Goal: Information Seeking & Learning: Learn about a topic

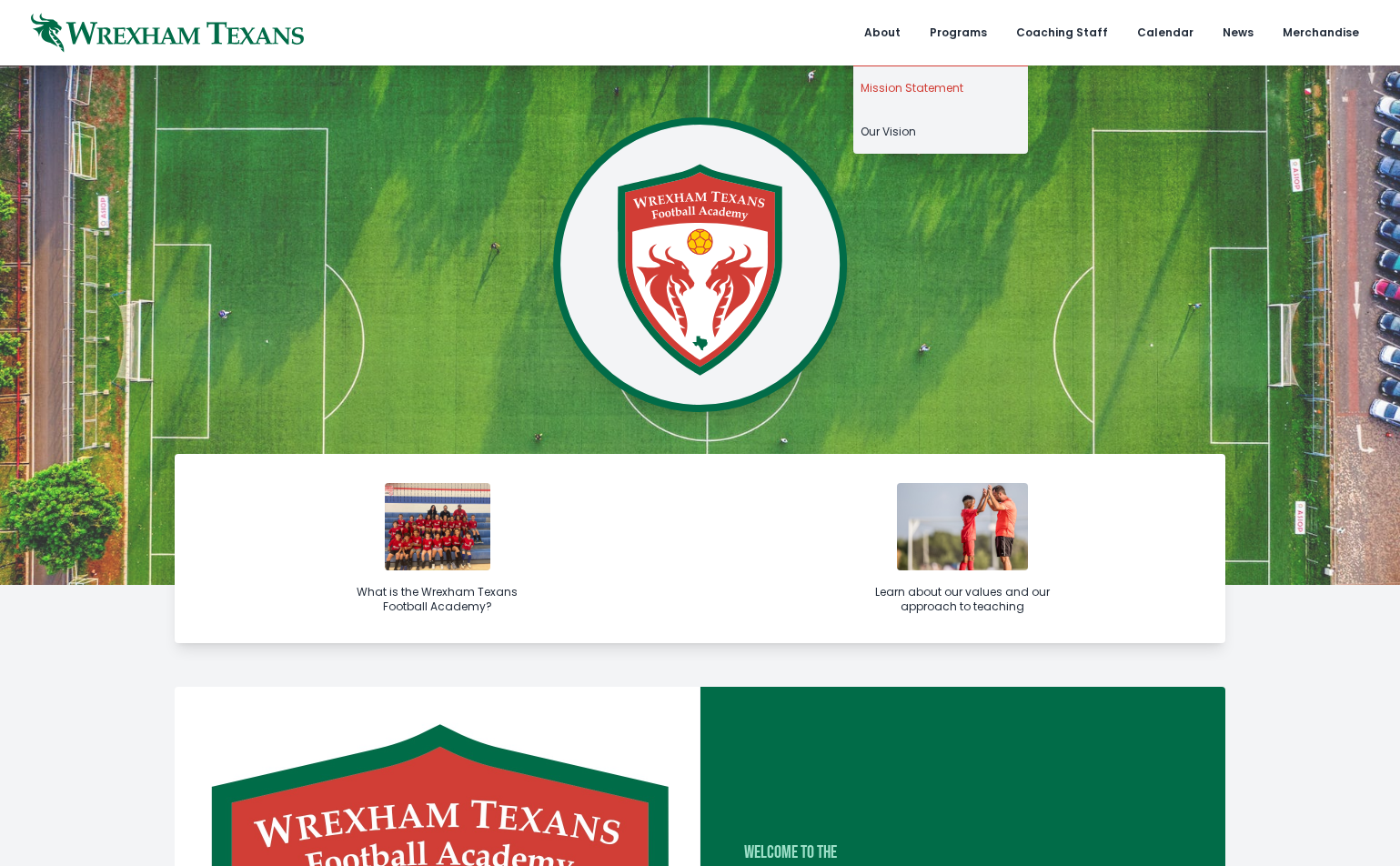
click at [911, 87] on link "Mission Statement" at bounding box center [940, 88] width 175 height 44
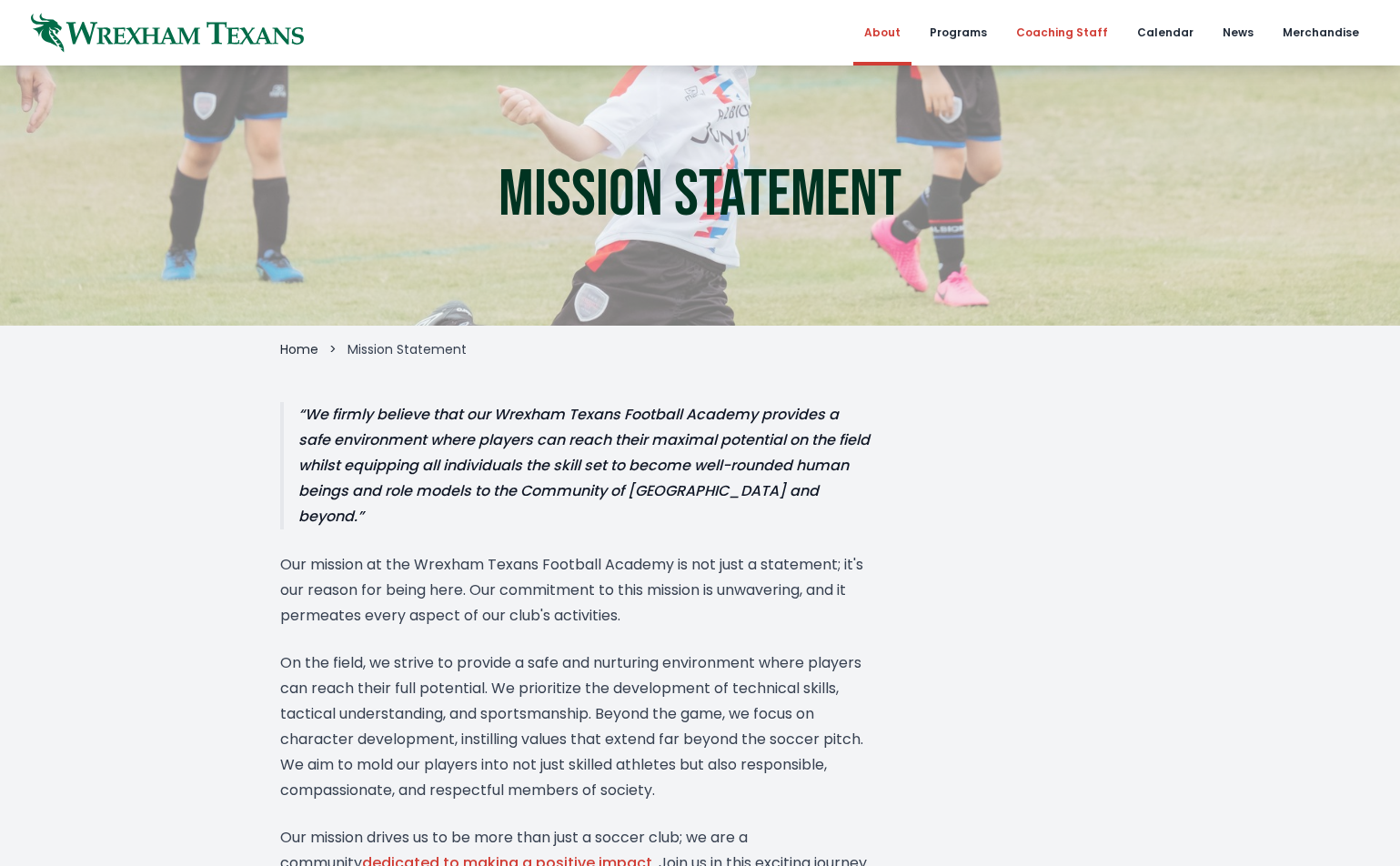
click at [1078, 26] on link "Coaching Staff" at bounding box center [1062, 33] width 114 height 66
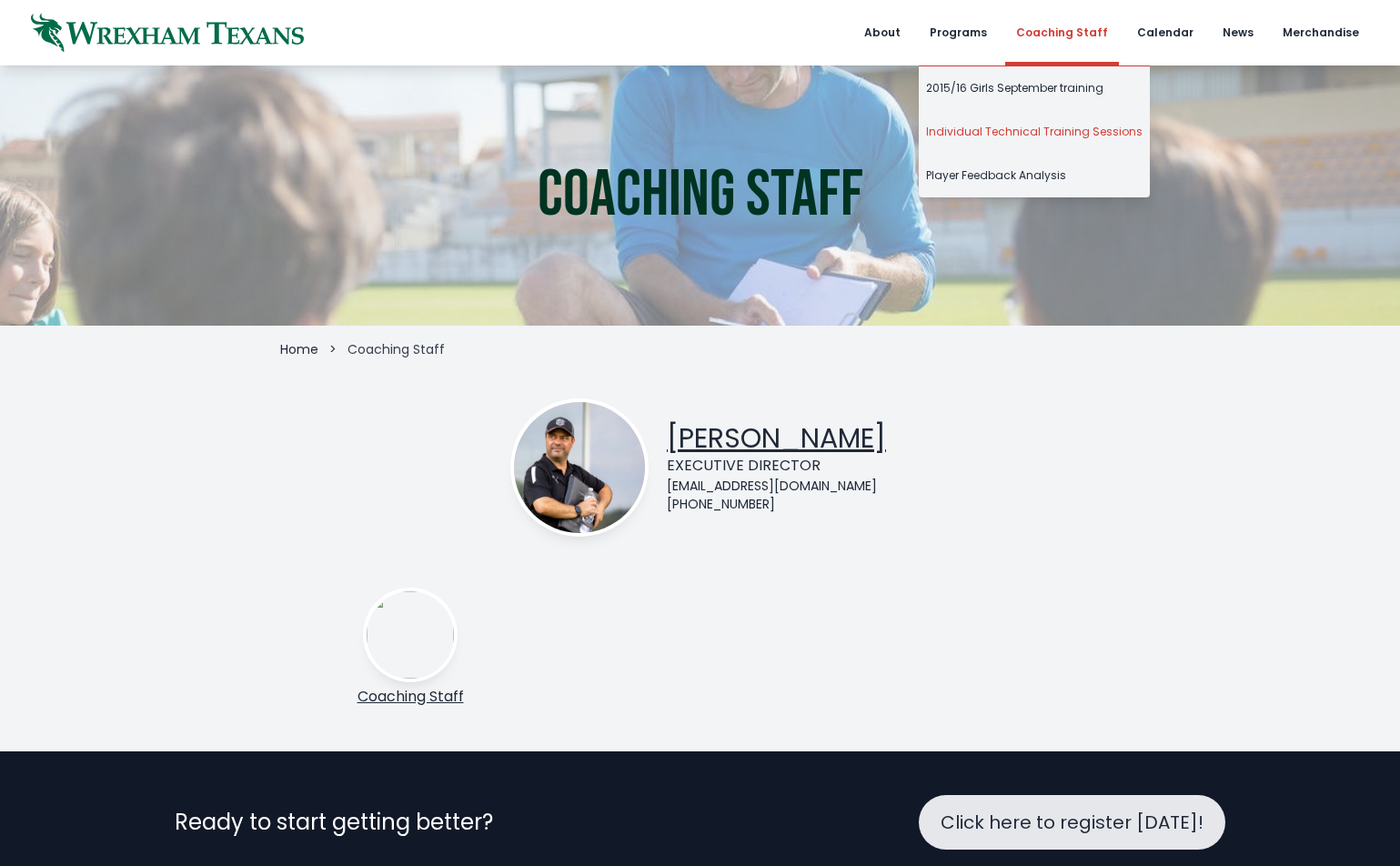
click at [980, 138] on link "Individual Technical Training Sessions" at bounding box center [1034, 132] width 231 height 44
